Goal: Information Seeking & Learning: Learn about a topic

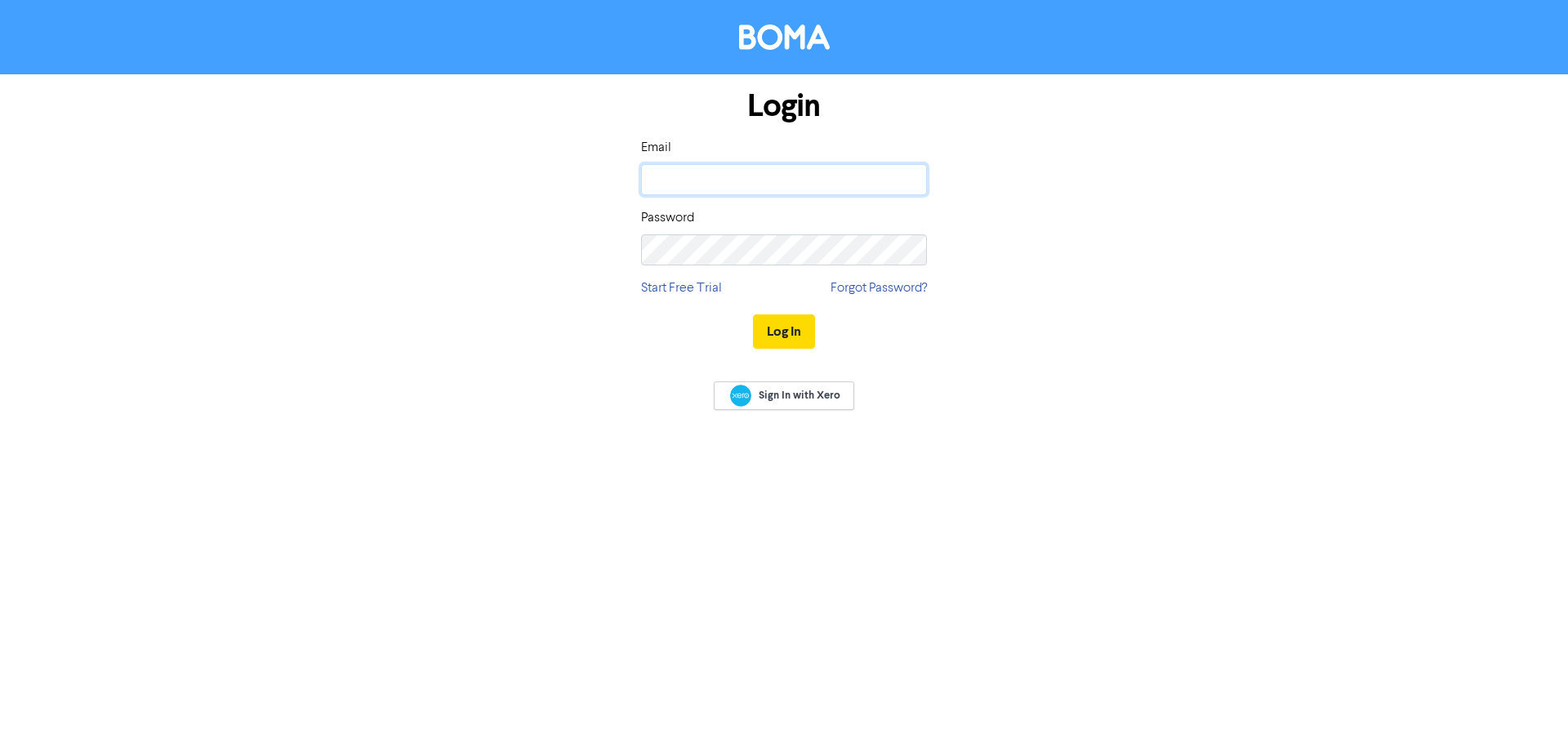
click at [865, 181] on input "email" at bounding box center [784, 179] width 286 height 31
type input "[US_STATE][EMAIL_ADDRESS][PERSON_NAME][DOMAIN_NAME]"
click at [753, 315] on button "Log In" at bounding box center [784, 332] width 62 height 34
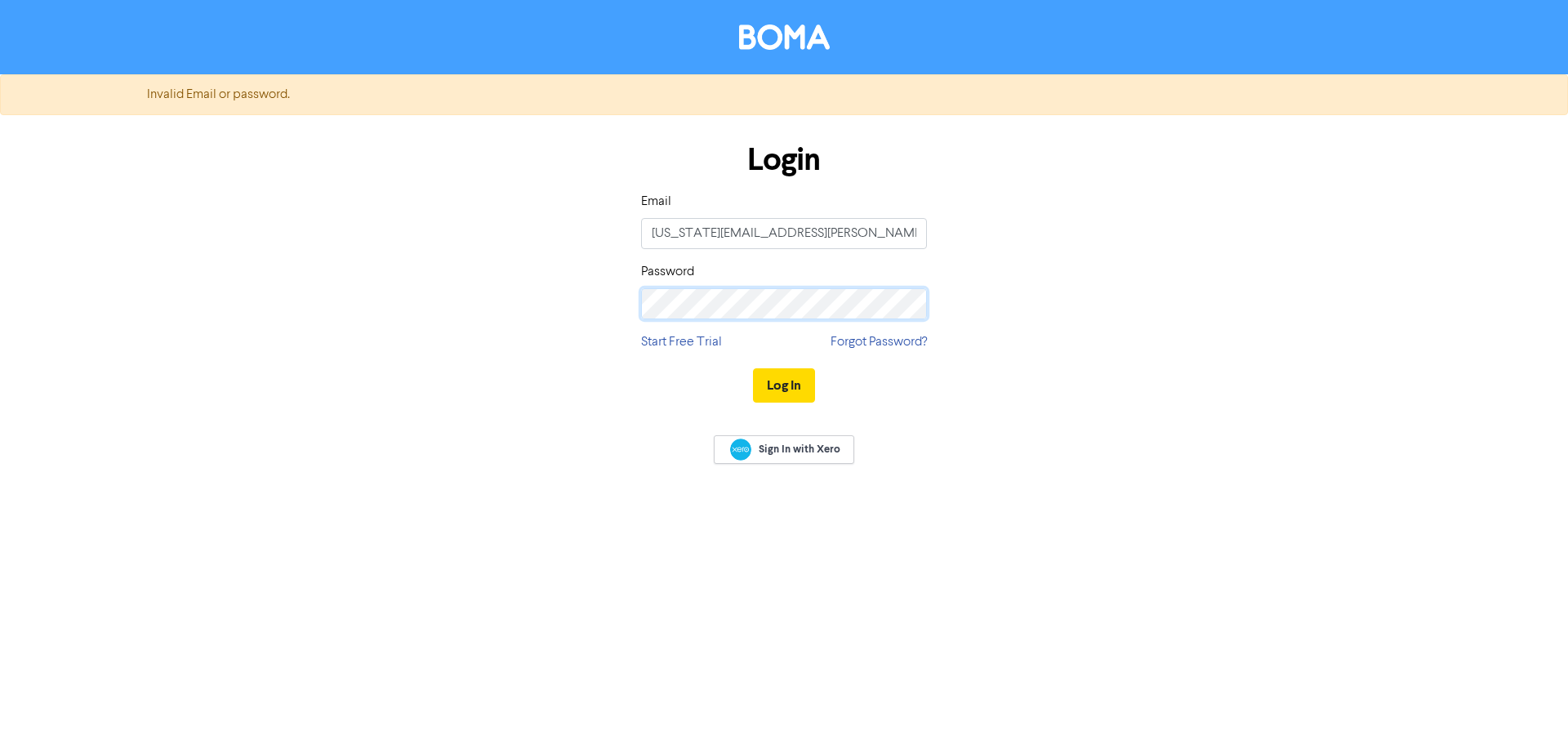
click at [448, 265] on div "Login Email [US_STATE][EMAIL_ADDRESS][PERSON_NAME][DOMAIN_NAME] Password Start …" at bounding box center [784, 274] width 931 height 291
click at [753, 368] on button "Log In" at bounding box center [784, 385] width 62 height 34
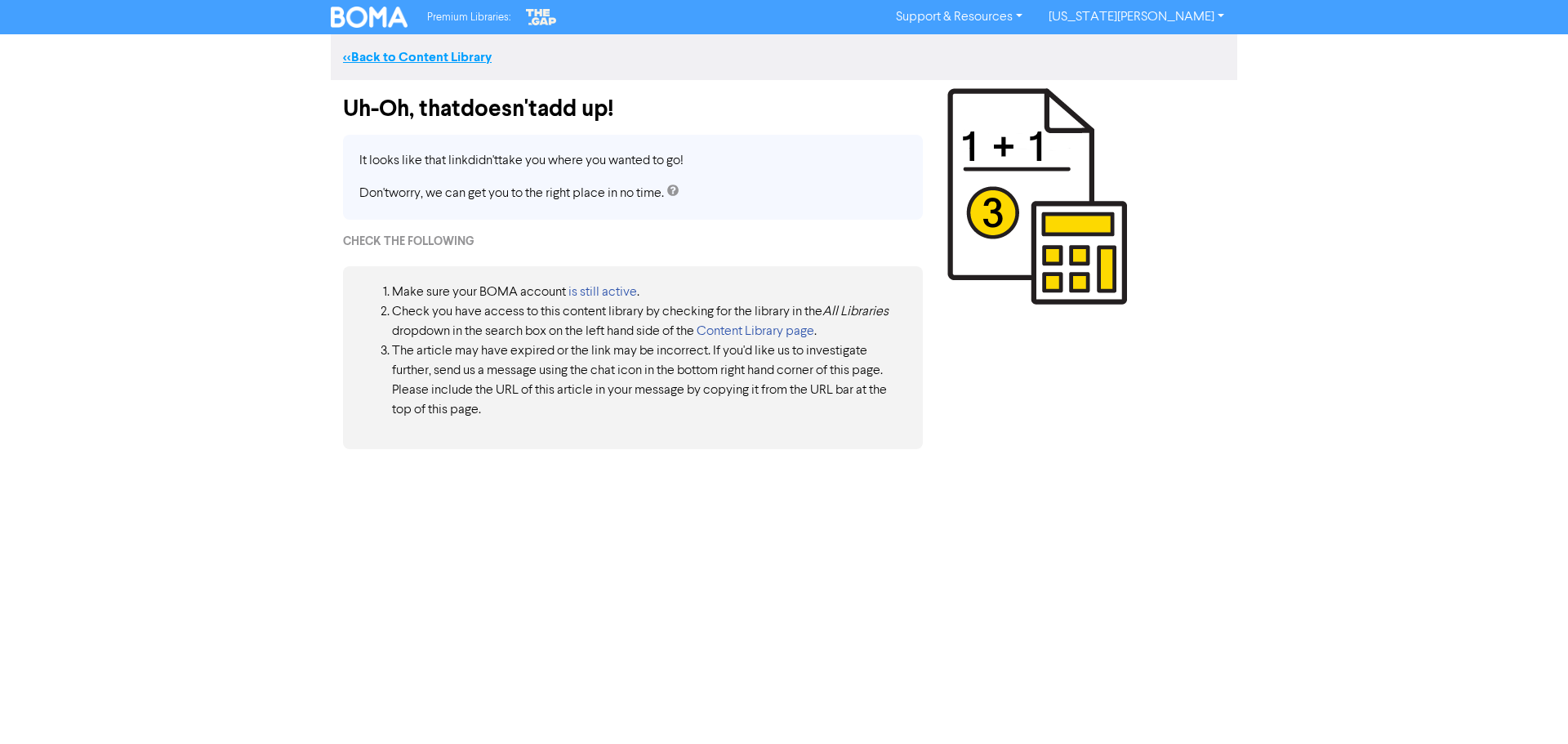
click at [432, 53] on link "<< Back to Content Library" at bounding box center [417, 57] width 149 height 16
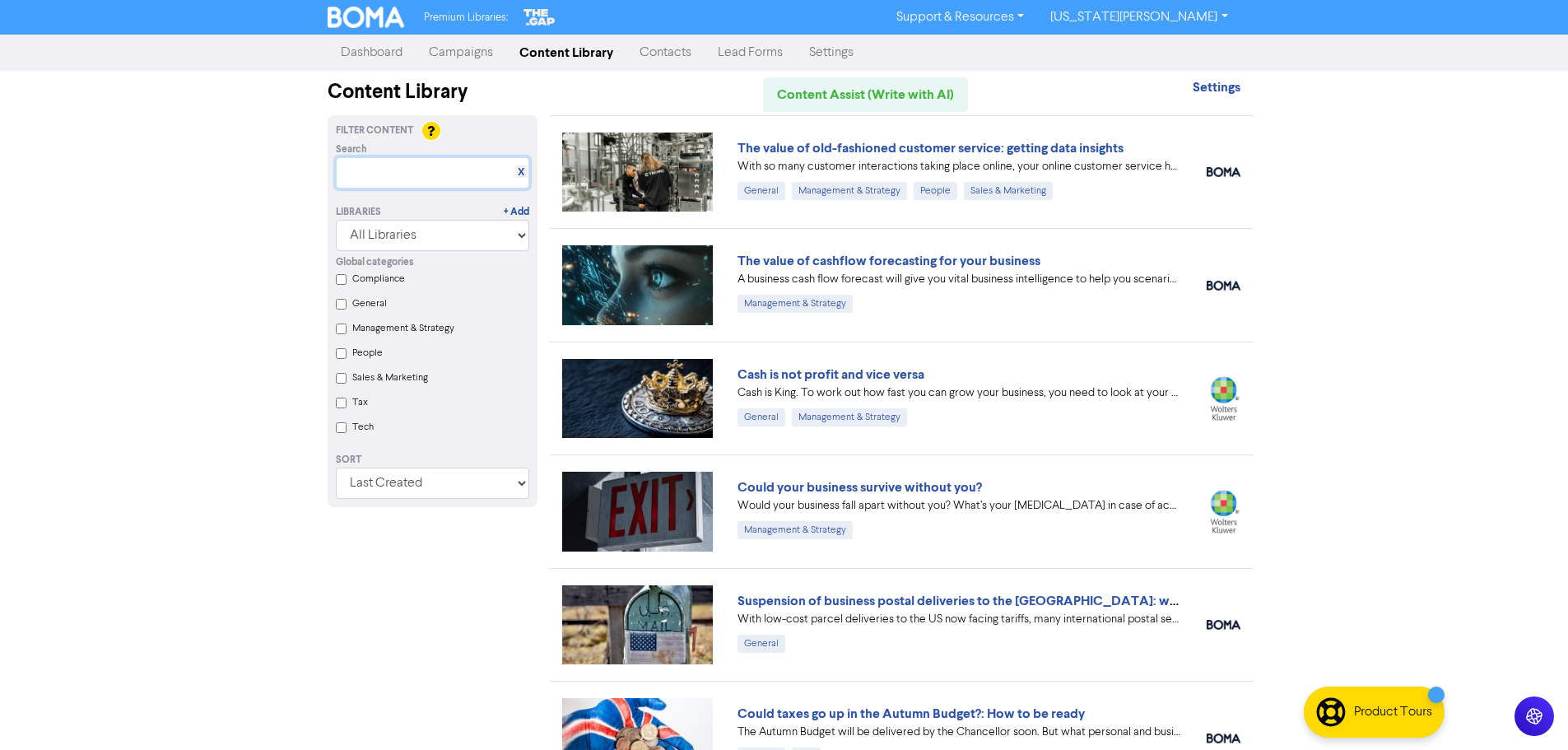
click at [389, 157] on input "text" at bounding box center [433, 172] width 194 height 31
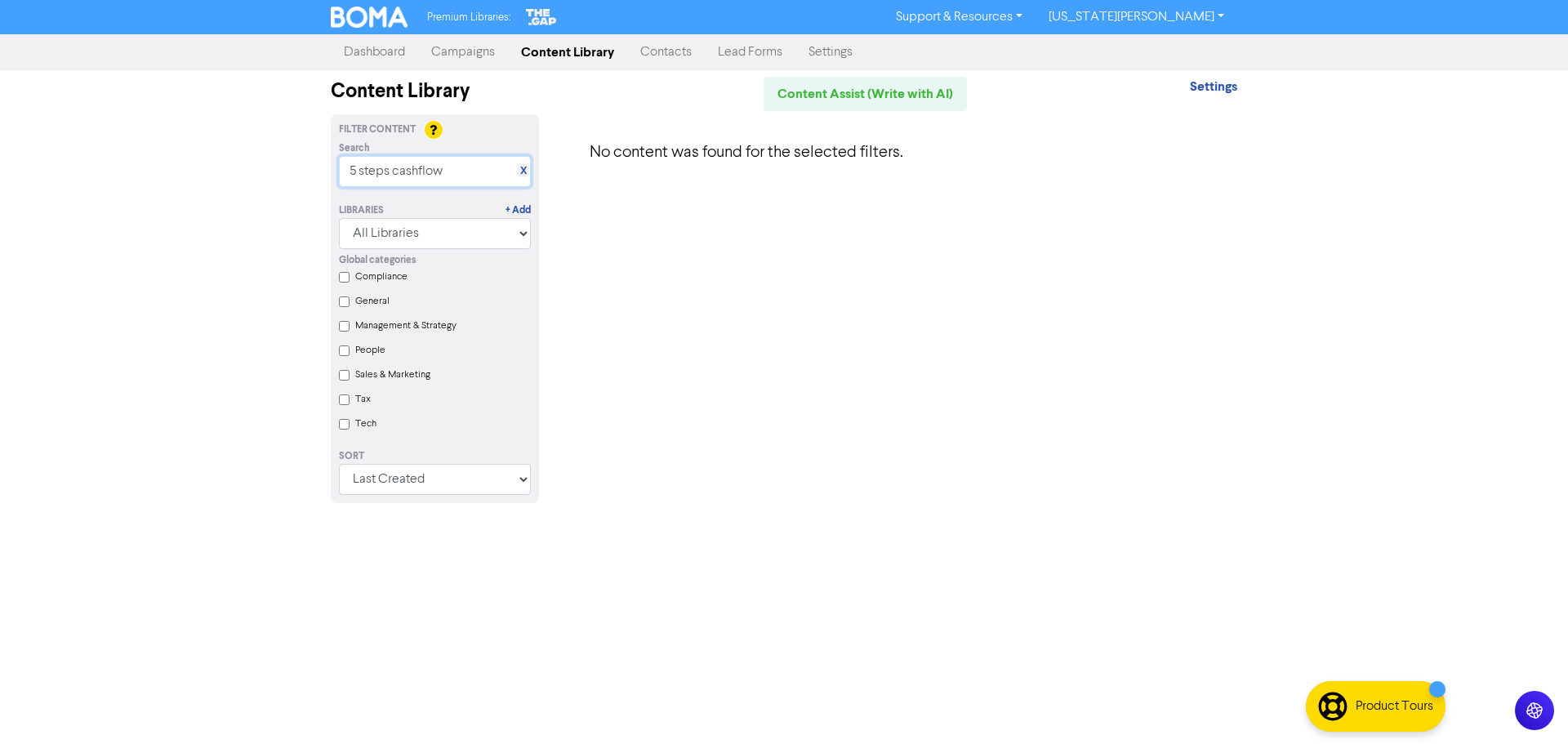
drag, startPoint x: 393, startPoint y: 168, endPoint x: 8, endPoint y: 153, distance: 385.3
click at [133, 174] on div "Premium Libraries: Support & Resources Video Tutorials FAQ & Guides Marketing E…" at bounding box center [784, 372] width 1568 height 744
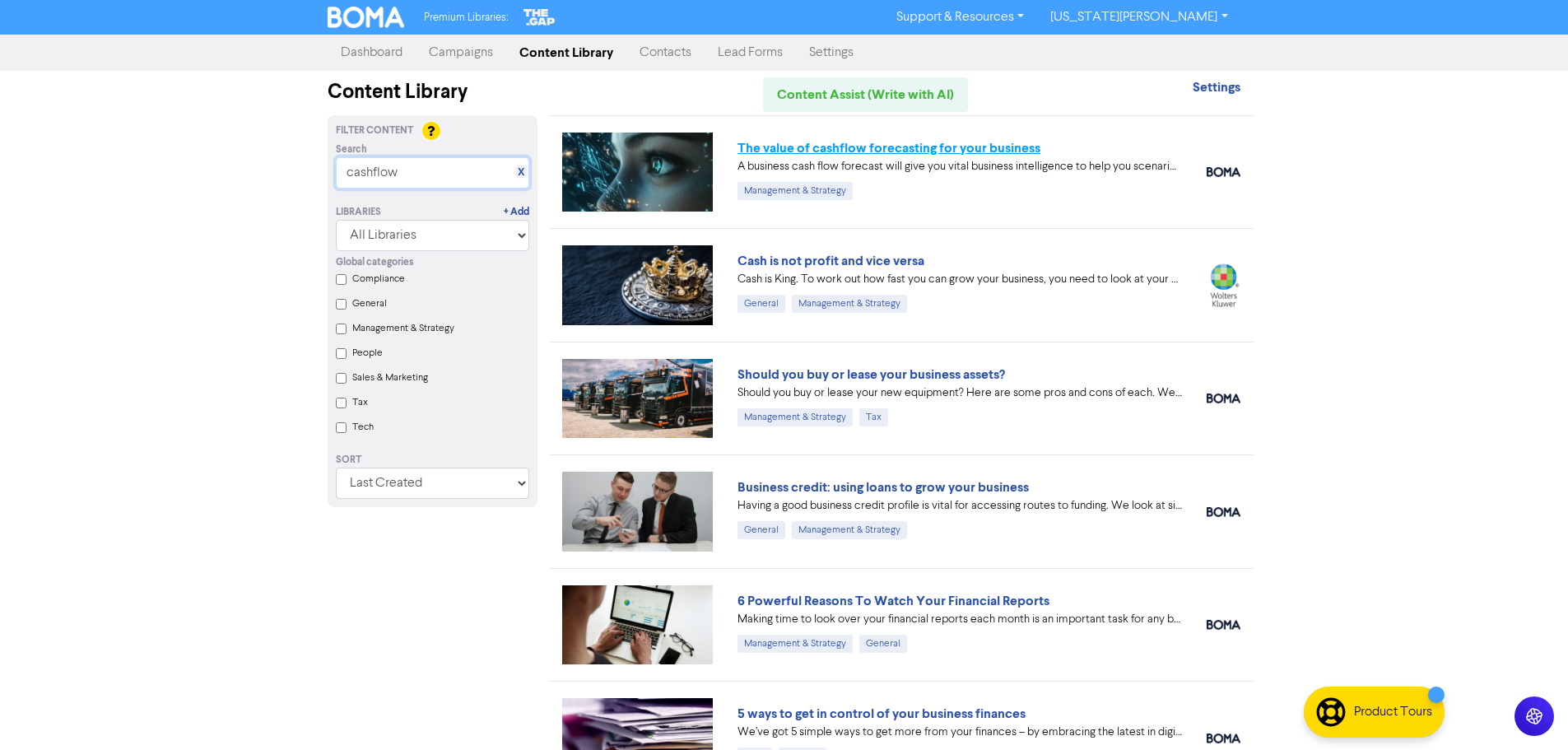
type input "cashflow"
click at [961, 148] on link "The value of cashflow forecasting for your business" at bounding box center [889, 147] width 302 height 16
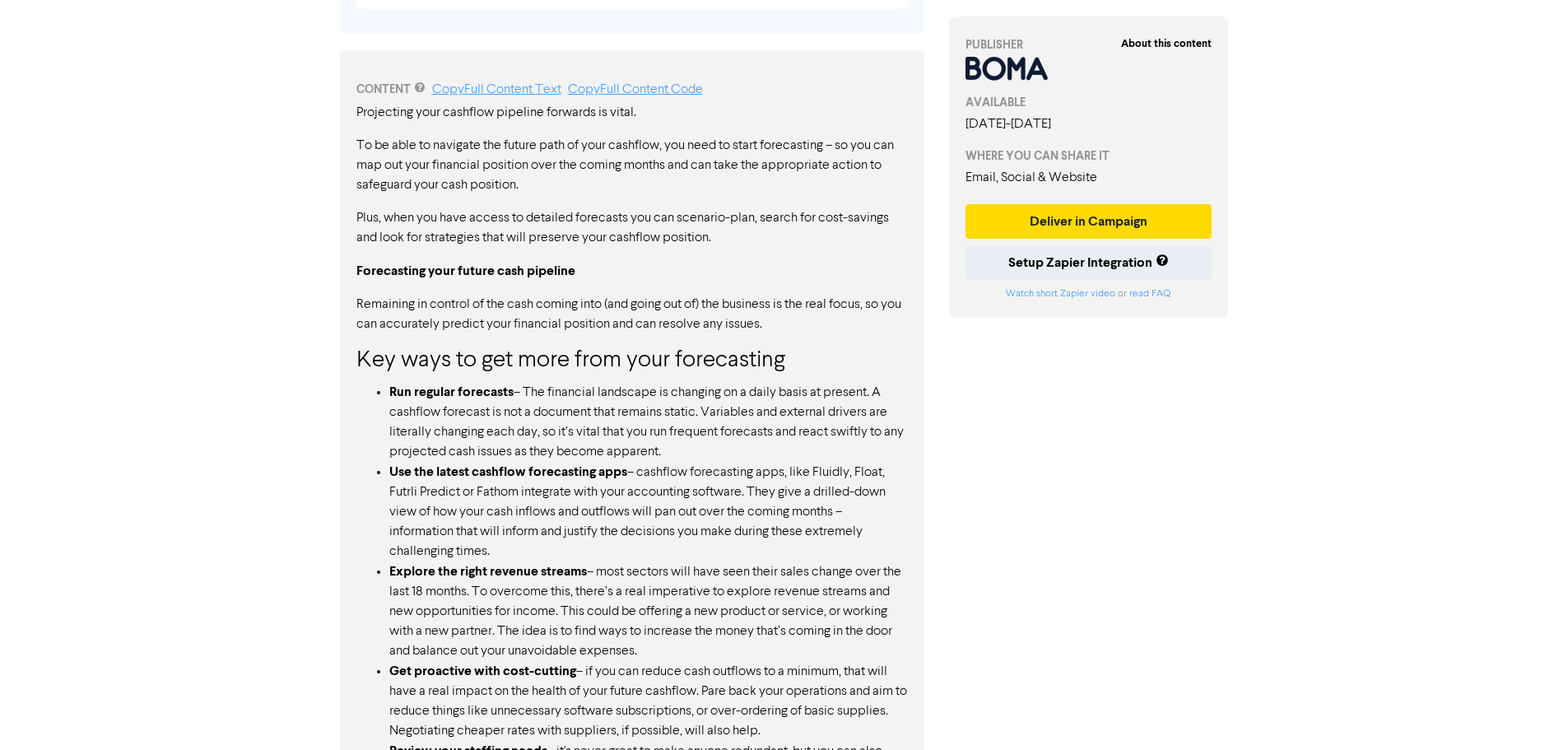
scroll to position [844, 0]
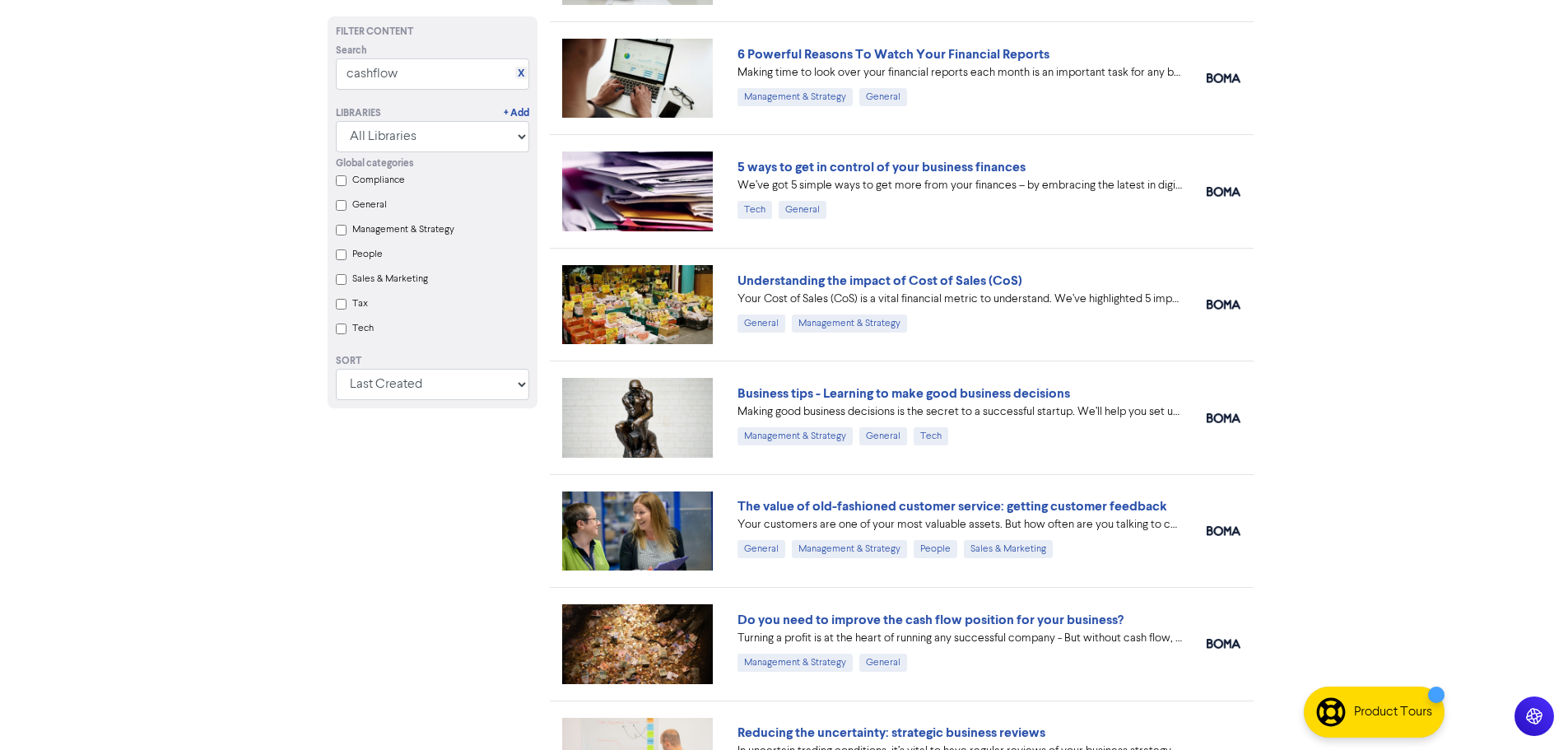
scroll to position [555, 0]
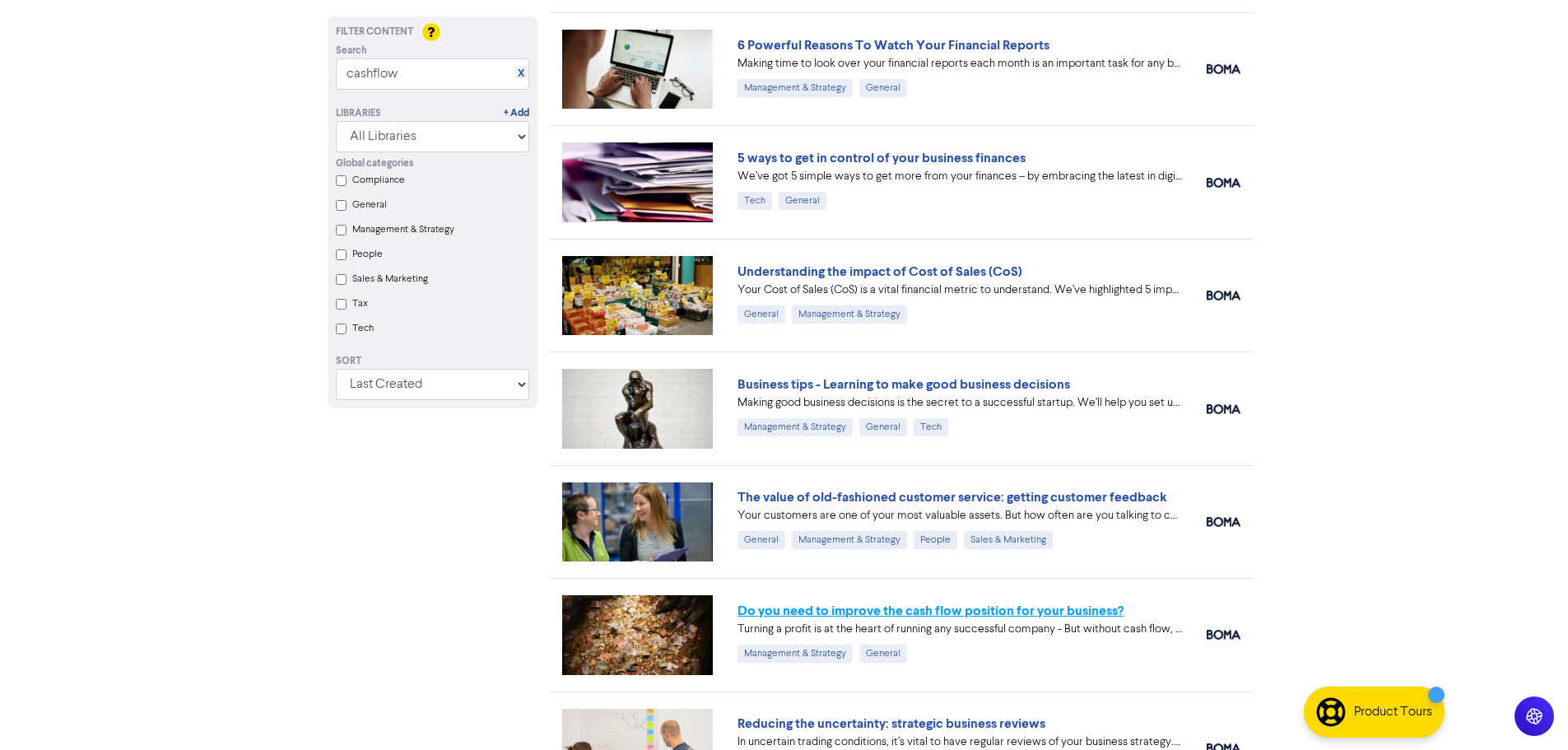
click at [931, 615] on link "Do you need to improve the cash flow position for your business?" at bounding box center [931, 610] width 386 height 16
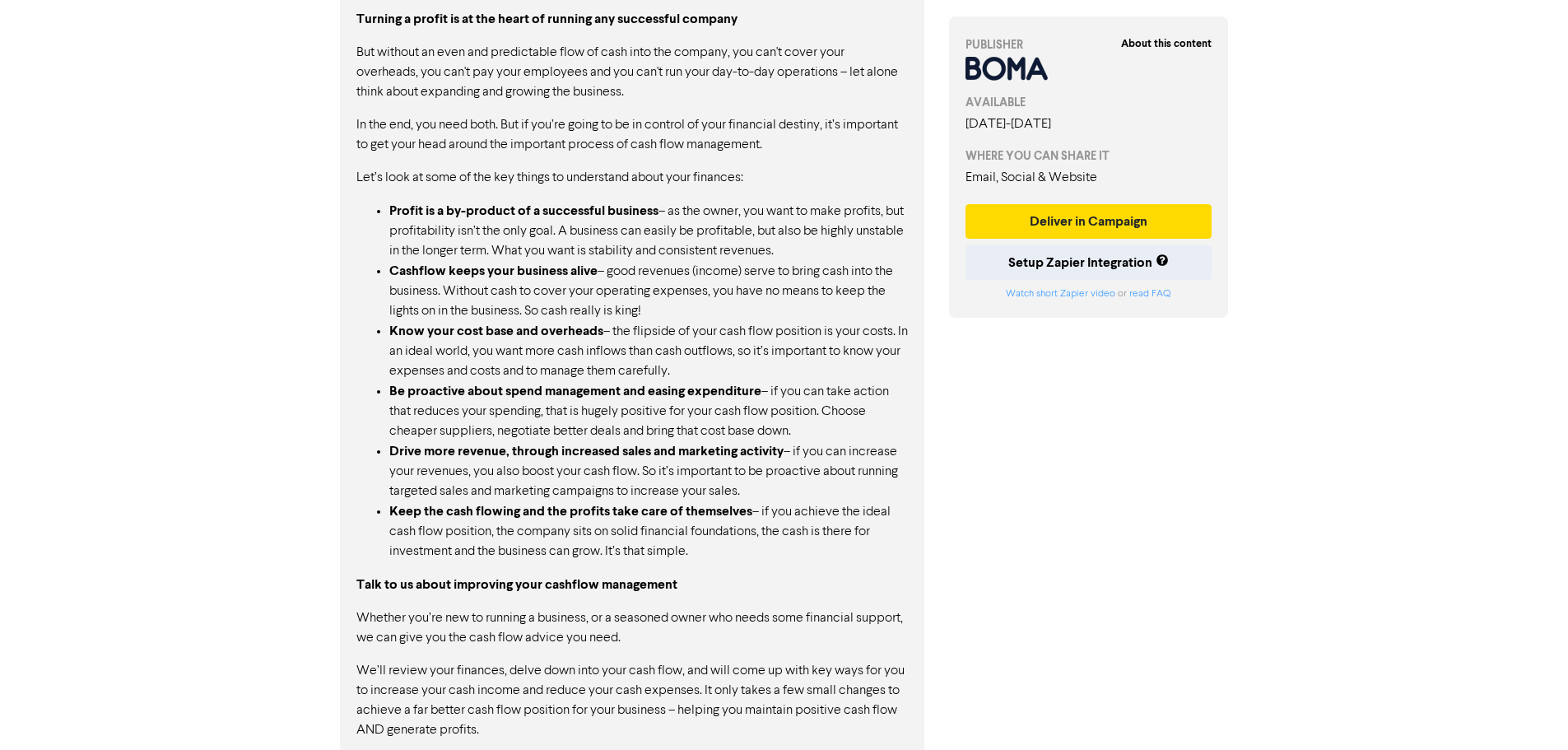
scroll to position [1055, 0]
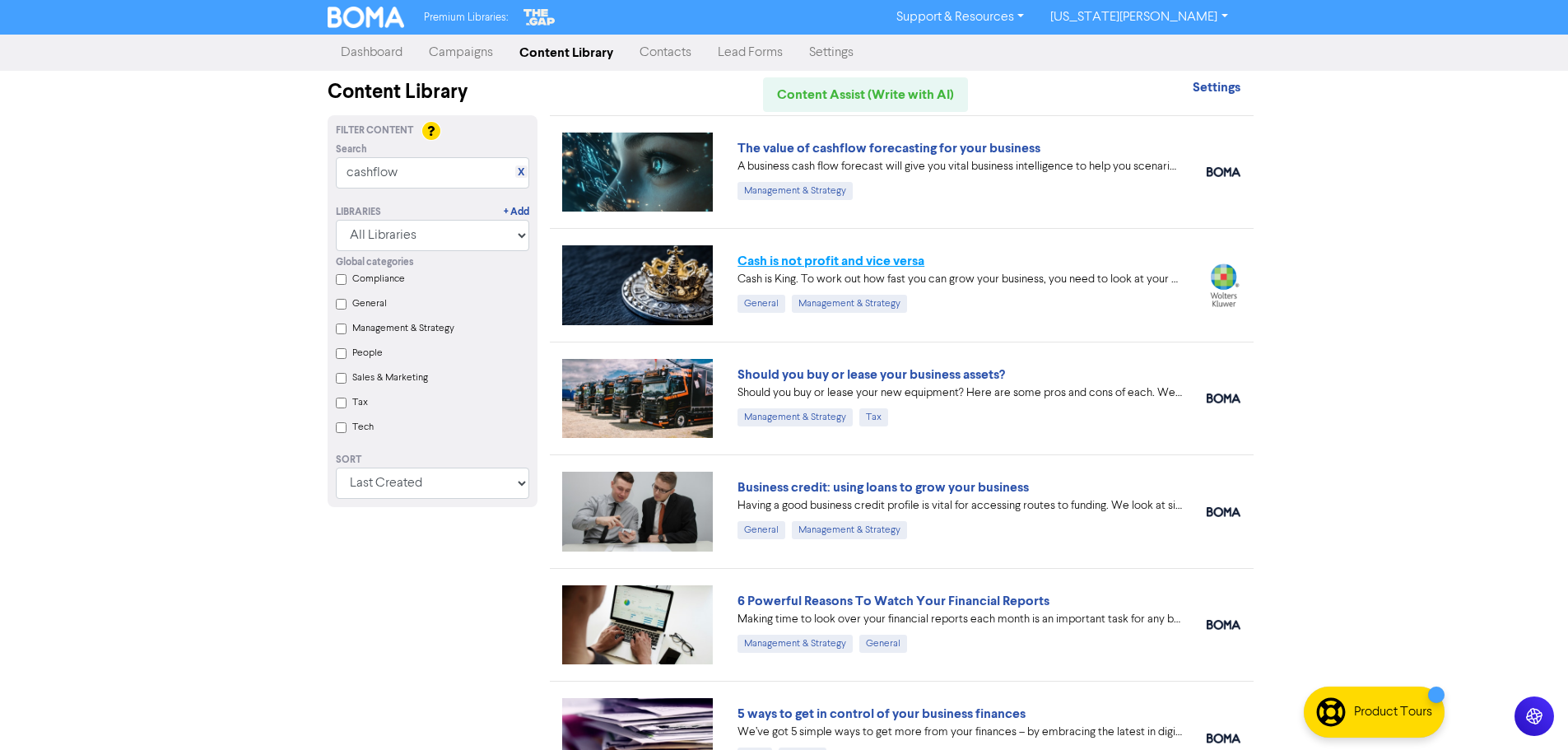
click at [907, 255] on link "Cash is not profit and vice versa" at bounding box center [831, 261] width 187 height 16
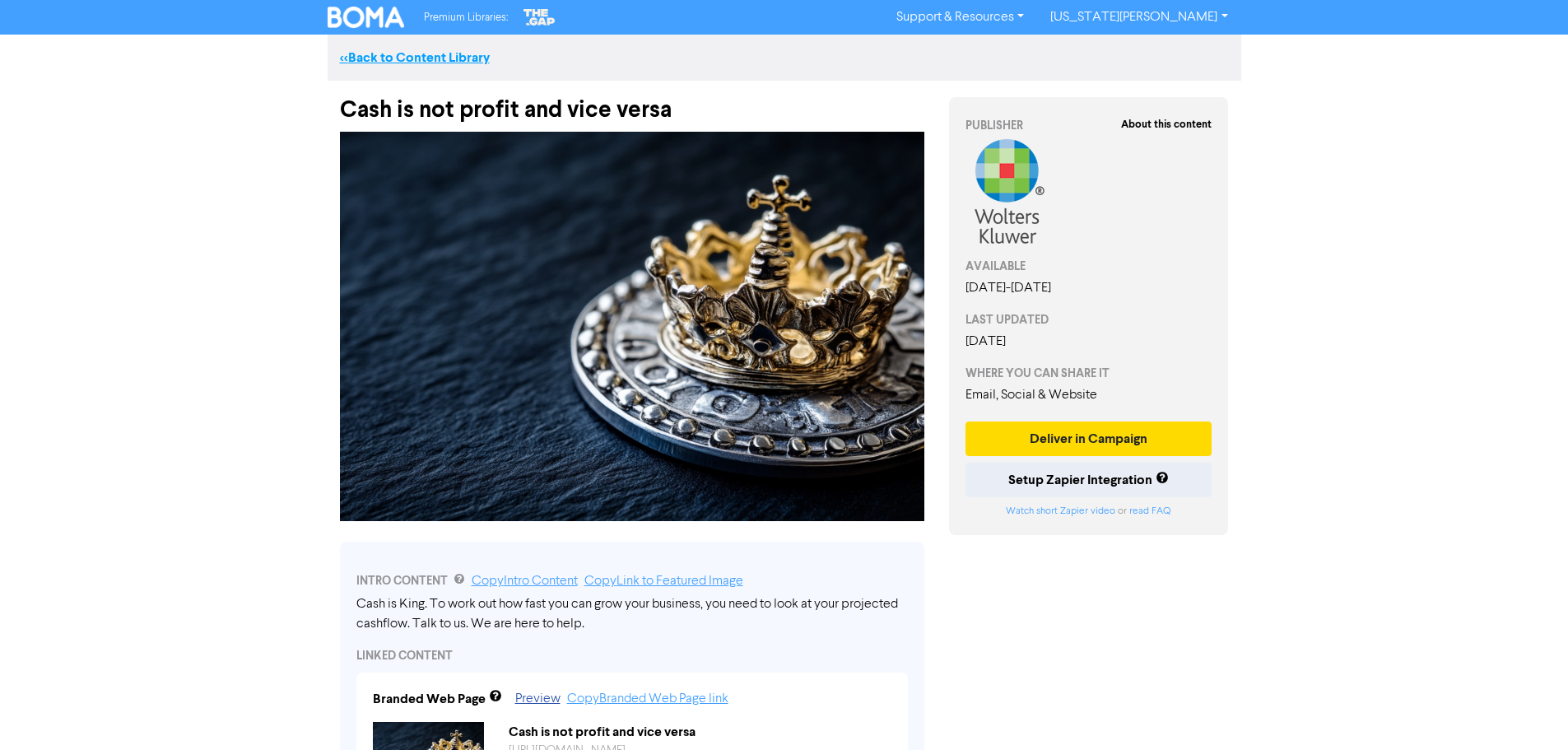
click at [349, 62] on link "<< Back to Content Library" at bounding box center [415, 57] width 150 height 16
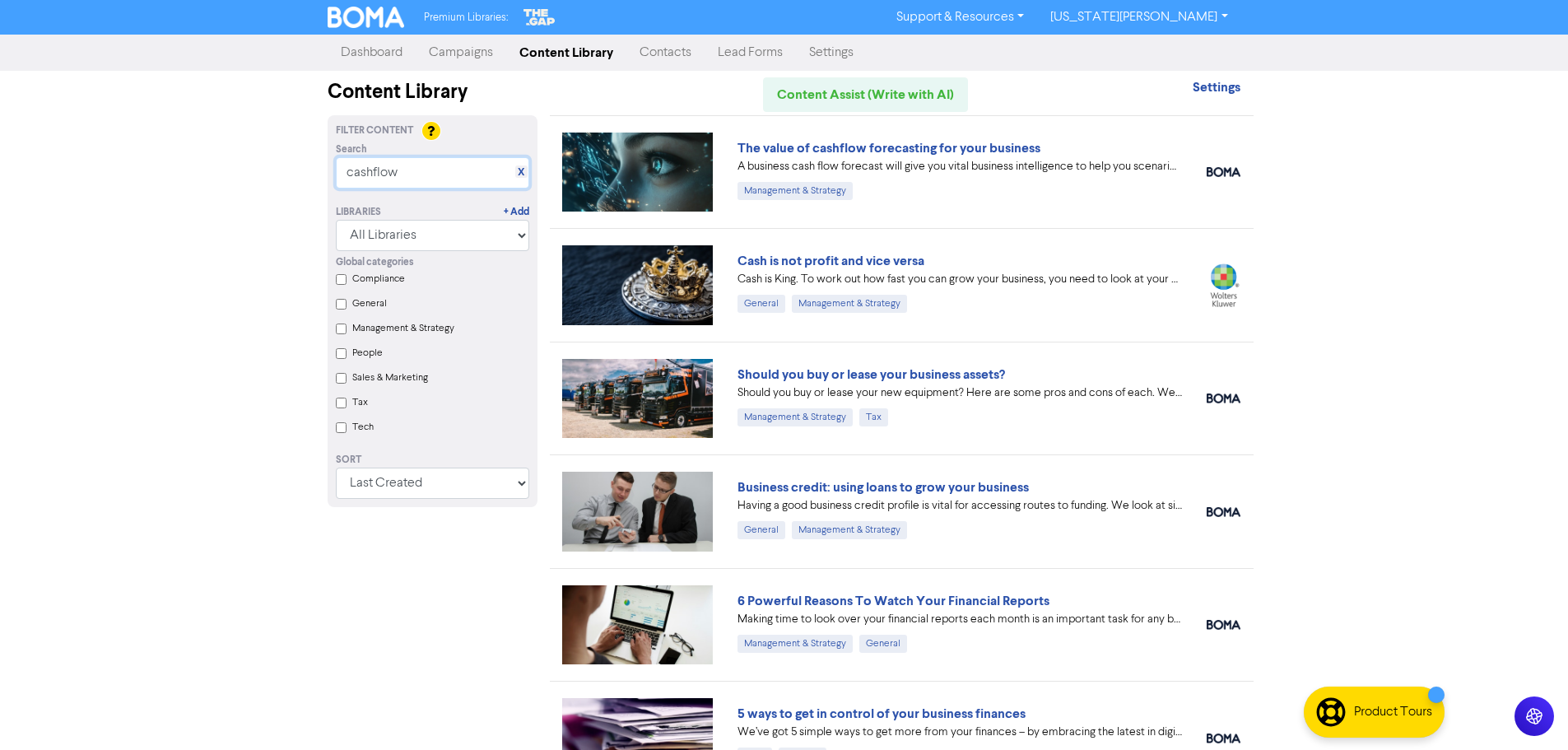
click at [272, 165] on div "Premium Libraries: Support & Resources Video Tutorials FAQ & Guides Marketing E…" at bounding box center [784, 375] width 1568 height 750
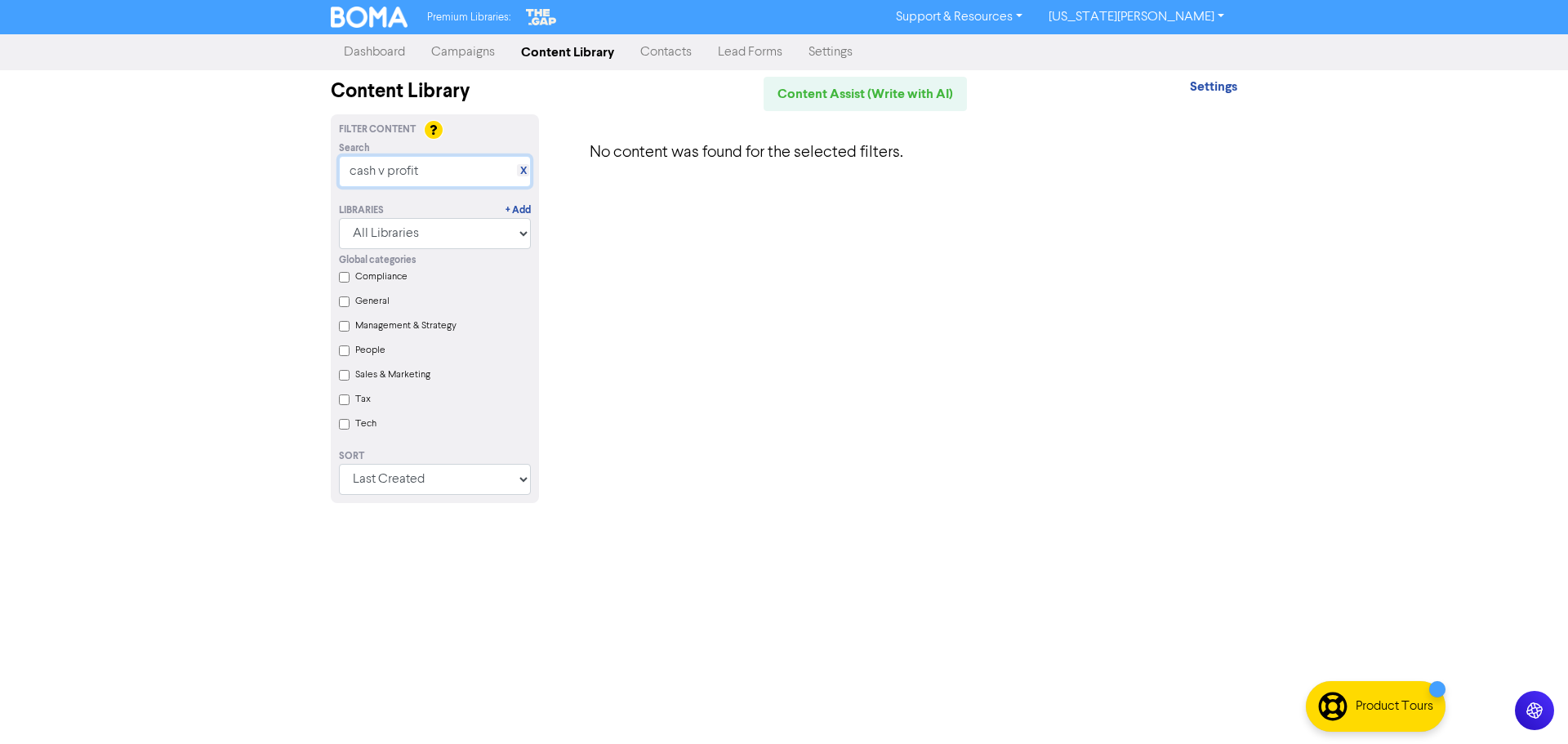
click at [455, 177] on input "cash v profit" at bounding box center [435, 171] width 192 height 31
drag, startPoint x: 424, startPoint y: 173, endPoint x: 185, endPoint y: 181, distance: 239.1
click at [188, 181] on div "Premium Libraries: Support & Resources Video Tutorials FAQ & Guides Marketing E…" at bounding box center [784, 372] width 1568 height 744
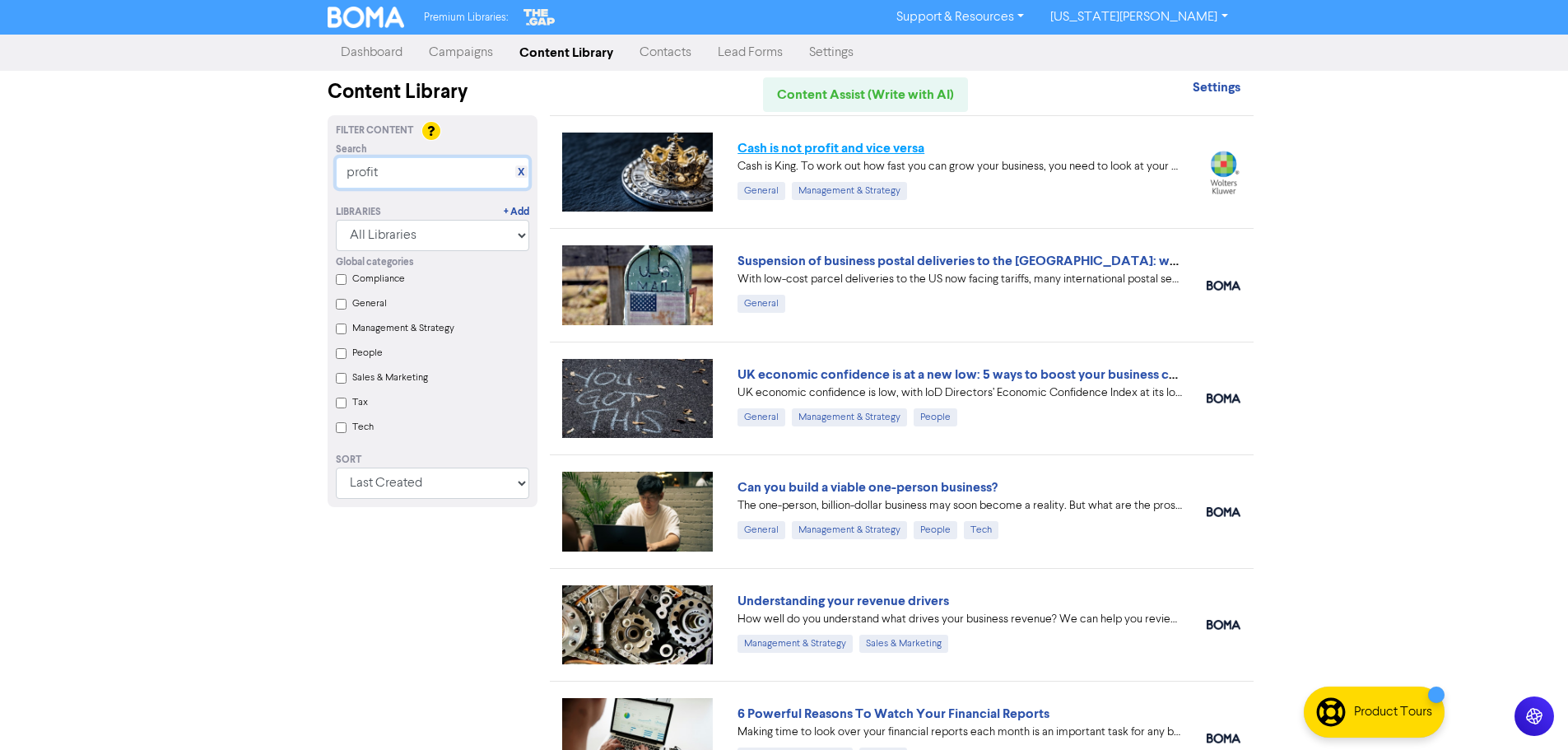
type input "profit"
click at [810, 143] on link "Cash is not profit and vice versa" at bounding box center [831, 147] width 187 height 16
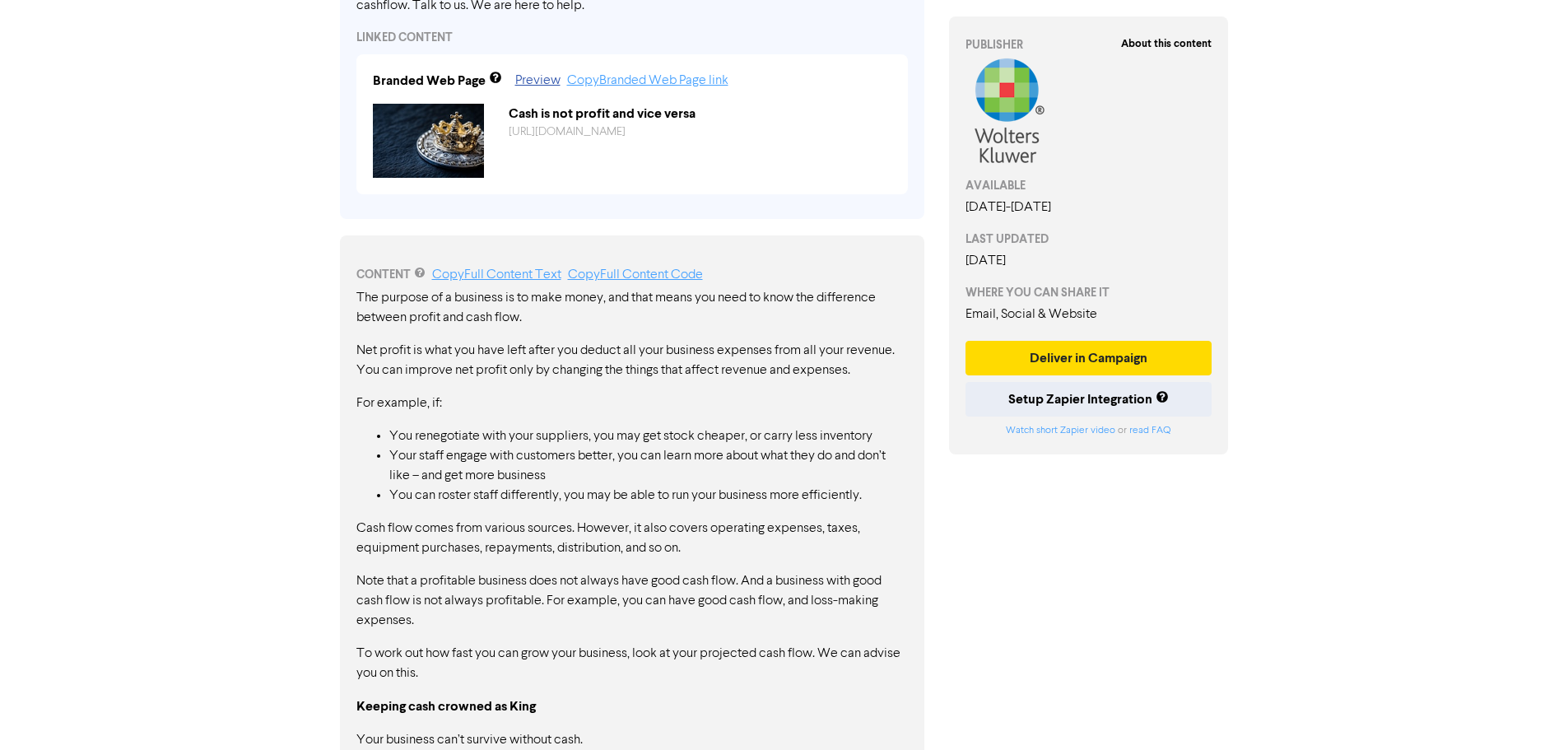
scroll to position [594, 0]
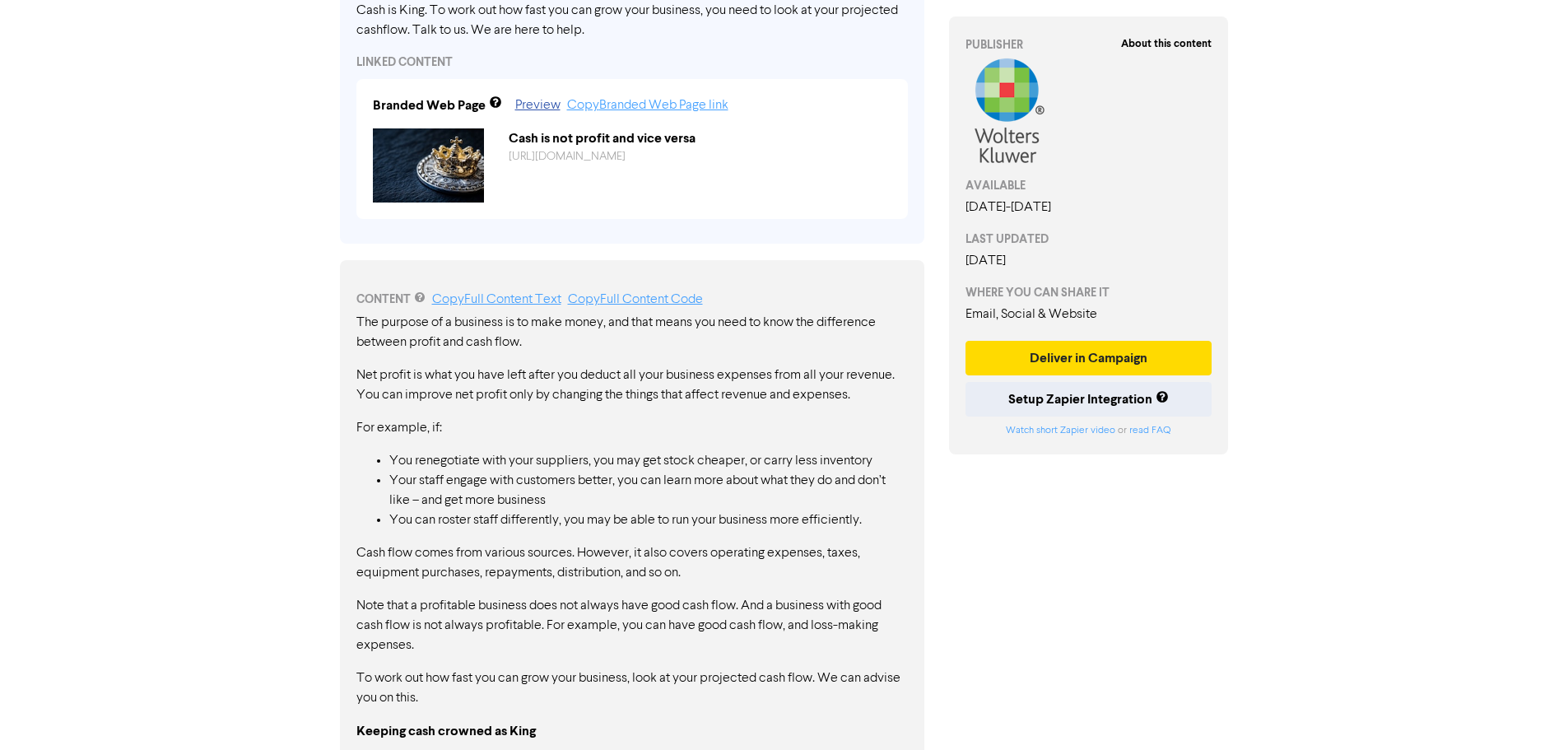
drag, startPoint x: 366, startPoint y: 326, endPoint x: 631, endPoint y: 644, distance: 413.9
click at [703, 730] on div "The purpose of a business is to make money, and that means you need to know the…" at bounding box center [632, 702] width 552 height 778
click at [365, 353] on div "The purpose of a business is to make money, and that means you need to know the…" at bounding box center [632, 702] width 552 height 778
drag, startPoint x: 354, startPoint y: 318, endPoint x: 272, endPoint y: 496, distance: 196.0
click at [611, 494] on div "CONTENT Copy Full Content Text Copy Full Content Code The purpose of a business…" at bounding box center [632, 691] width 584 height 861
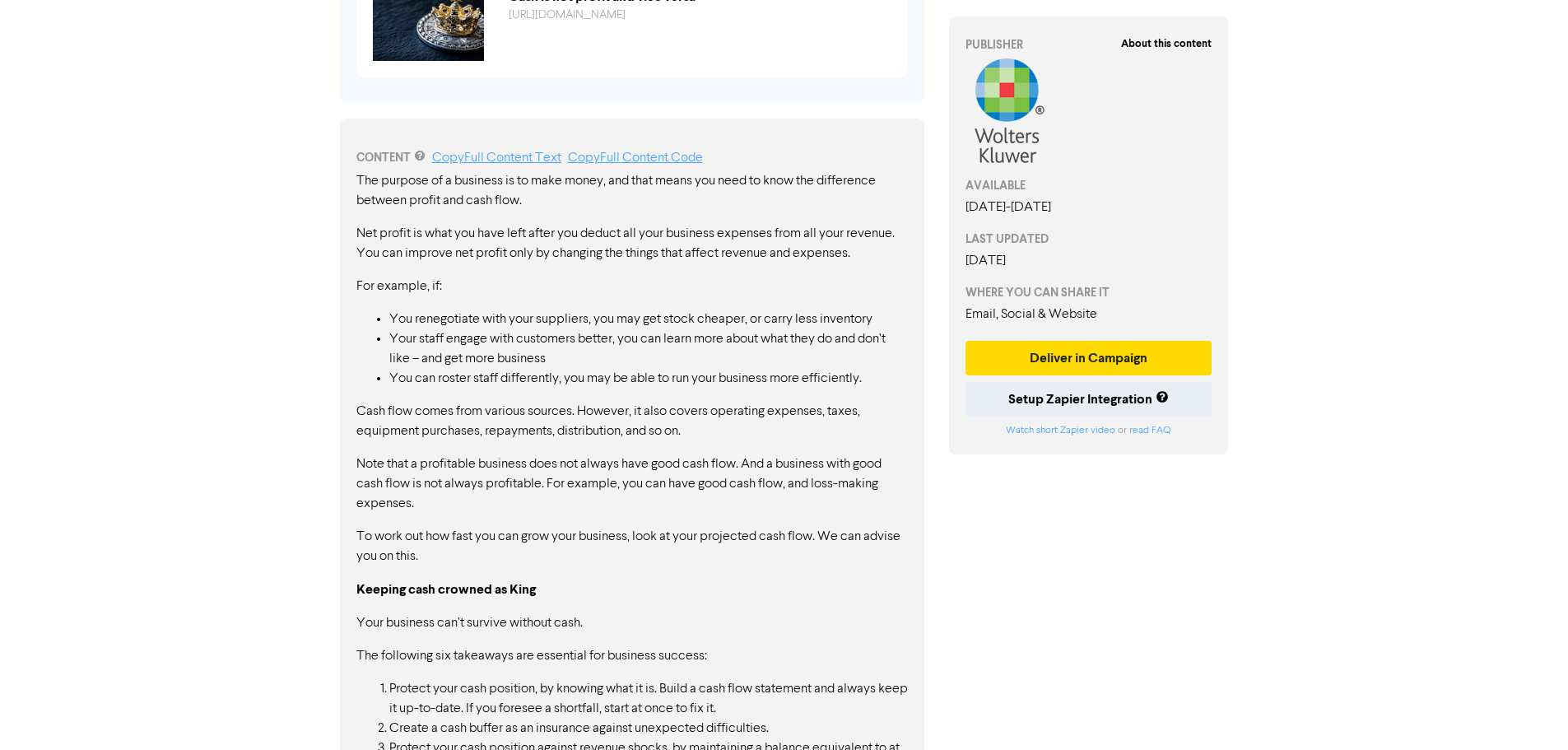
scroll to position [738, 0]
click at [550, 597] on p "Keeping cash crowned as King" at bounding box center [632, 587] width 552 height 21
click at [380, 598] on div "The purpose of a business is to make money, and that means you need to know the…" at bounding box center [632, 558] width 552 height 778
click at [380, 601] on div "The purpose of a business is to make money, and that means you need to know the…" at bounding box center [632, 558] width 552 height 778
drag, startPoint x: 356, startPoint y: 624, endPoint x: 676, endPoint y: 688, distance: 326.3
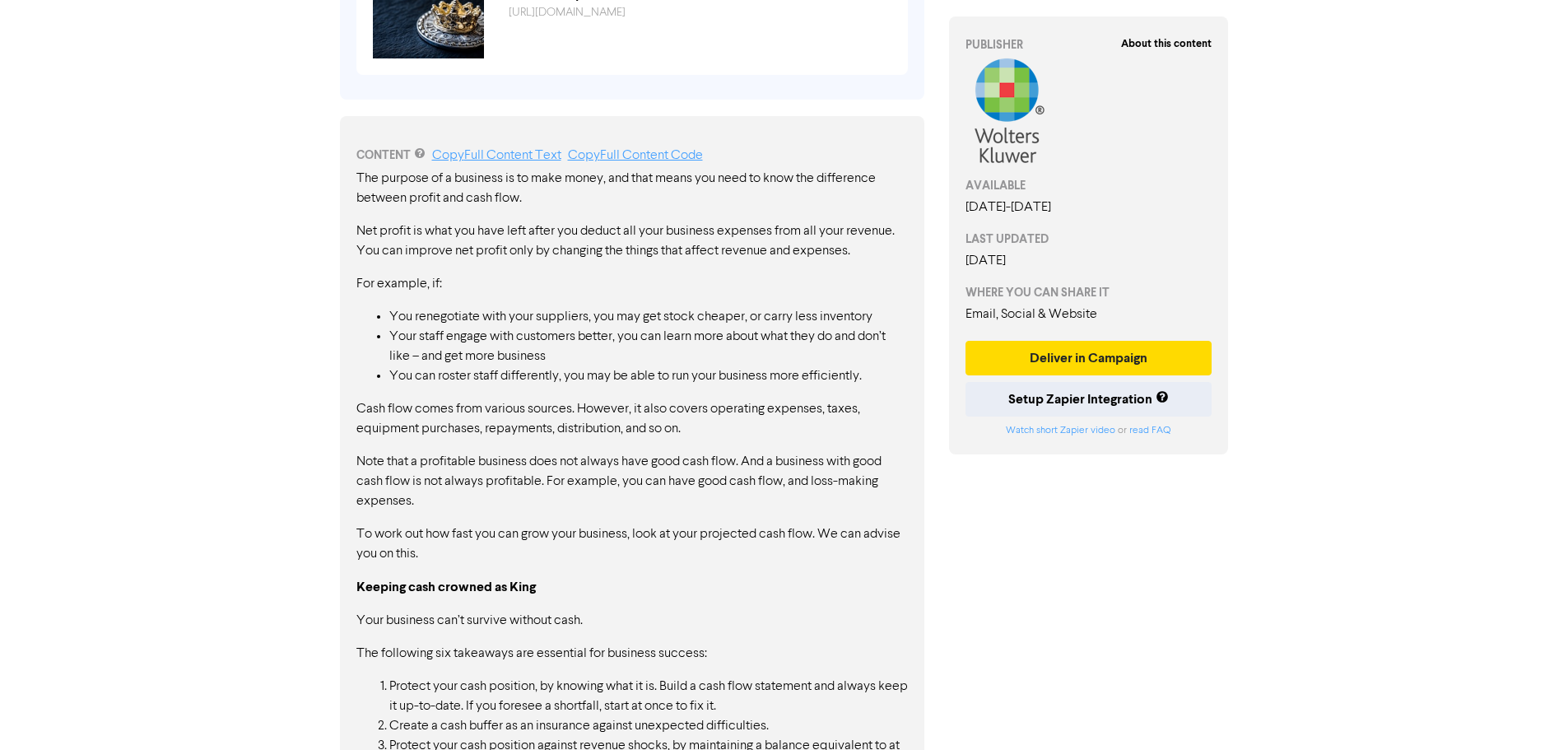
click at [676, 688] on div "CONTENT Copy Full Content Text Copy Full Content Code The purpose of a business…" at bounding box center [632, 546] width 584 height 861
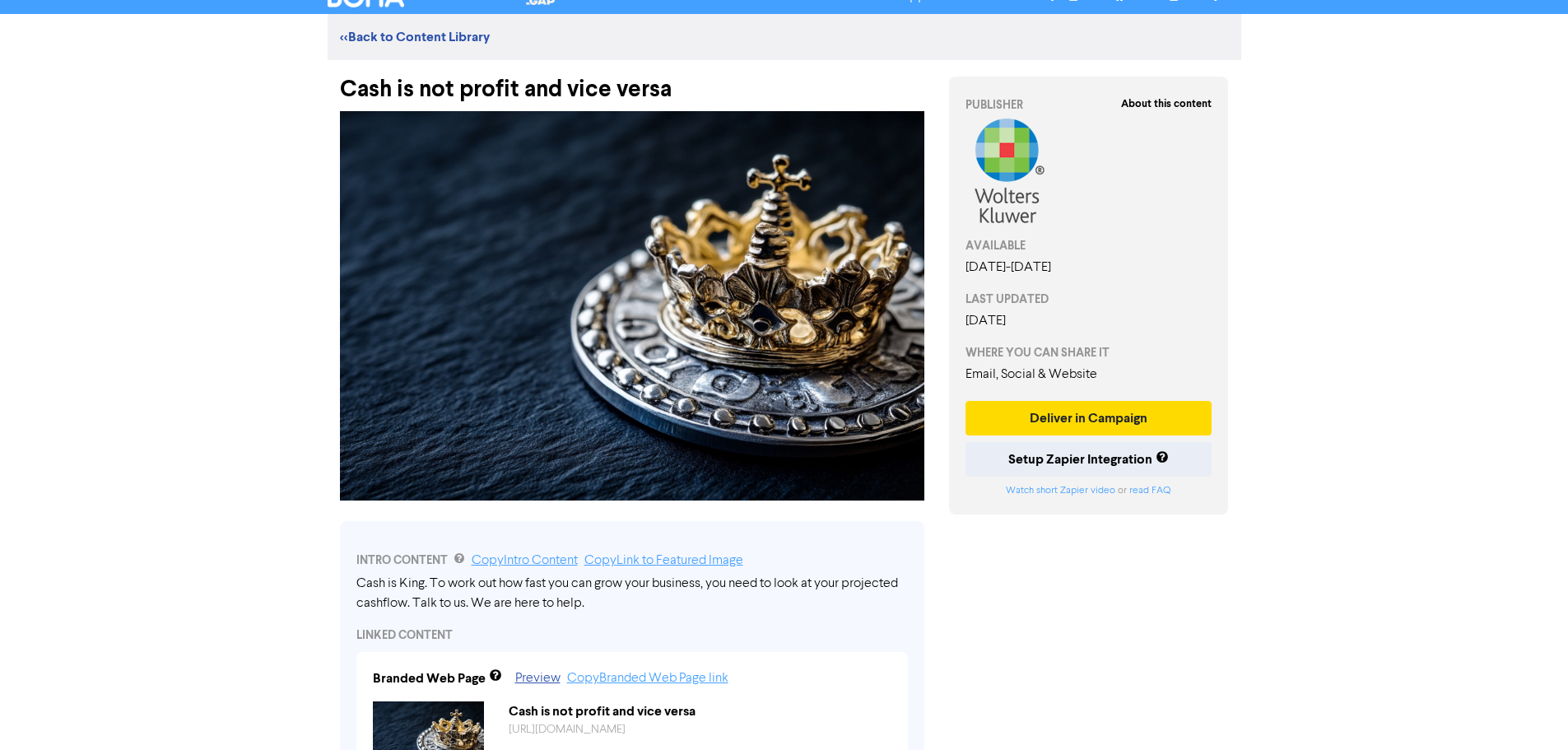
scroll to position [0, 0]
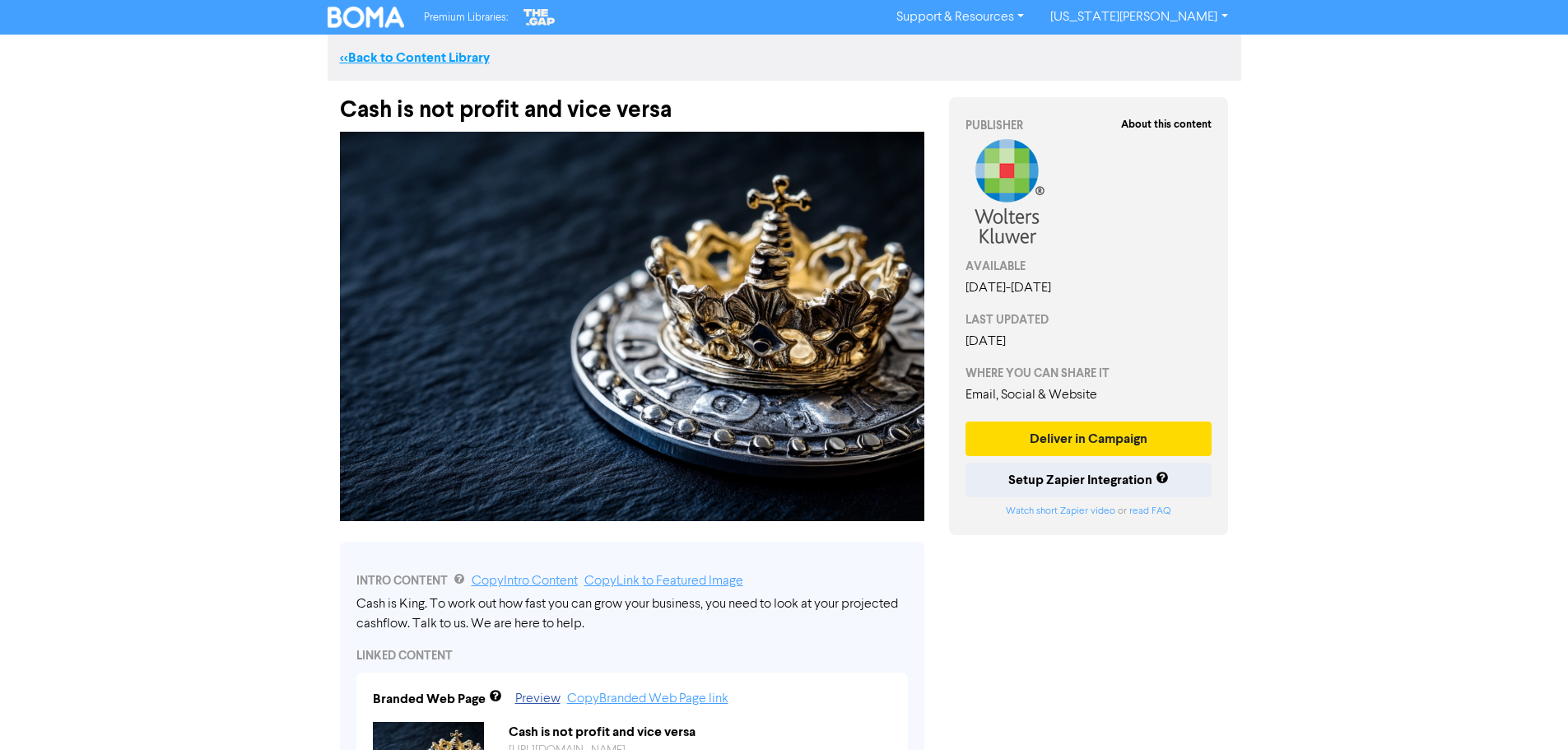
click at [350, 58] on link "<< Back to Content Library" at bounding box center [415, 57] width 150 height 16
